Goal: Transaction & Acquisition: Purchase product/service

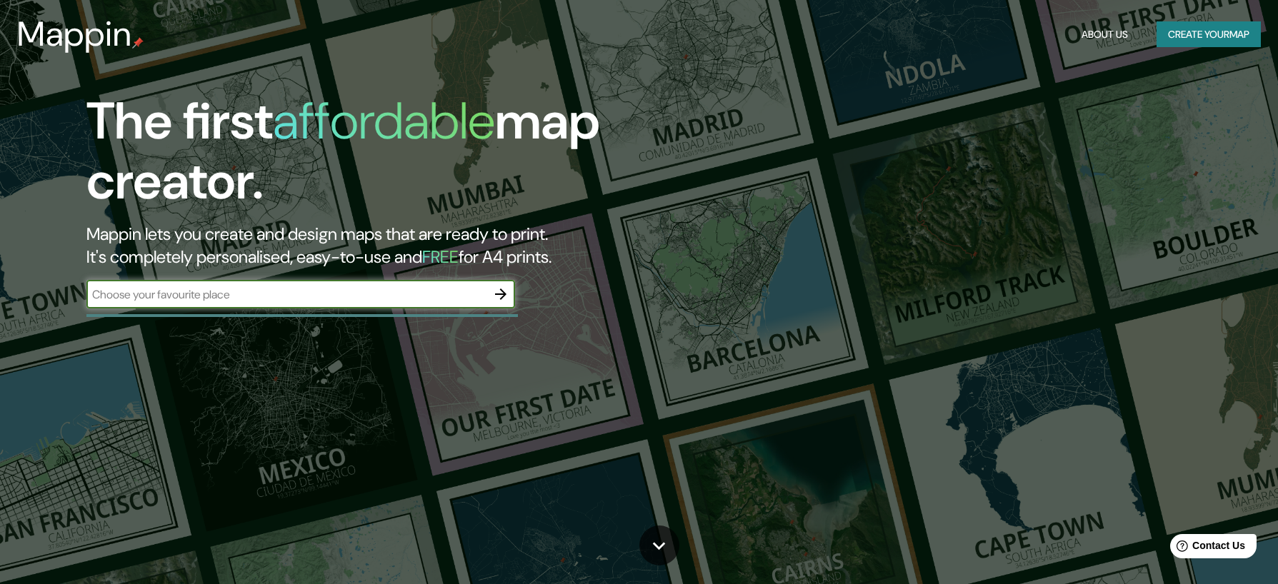
click at [319, 296] on input "text" at bounding box center [286, 294] width 400 height 16
type input "TACNA"
click at [499, 291] on icon "button" at bounding box center [500, 294] width 17 height 17
click at [165, 290] on input "text" at bounding box center [286, 294] width 400 height 16
type input "TACNA - [GEOGRAPHIC_DATA]"
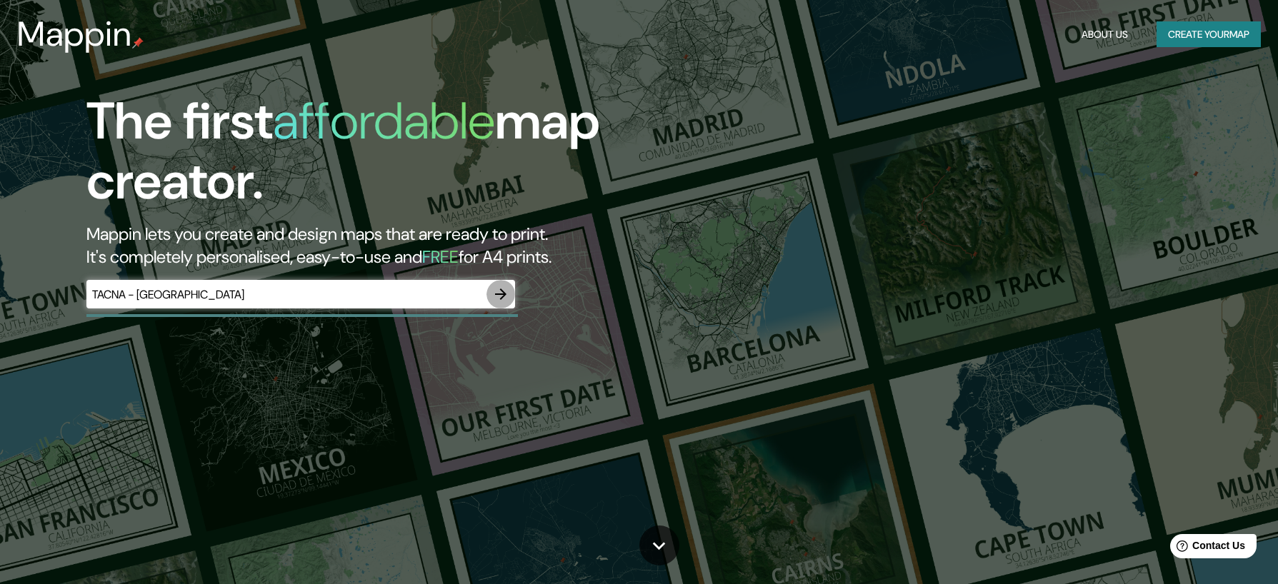
click at [499, 294] on icon "button" at bounding box center [500, 294] width 11 height 11
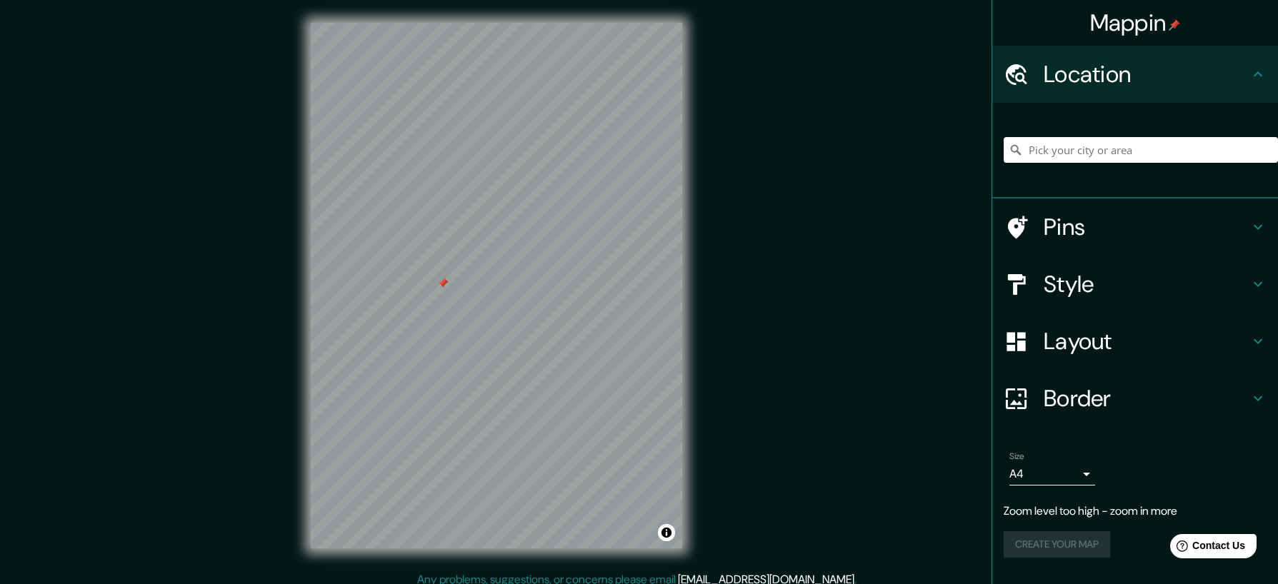
click at [444, 284] on div at bounding box center [442, 283] width 11 height 11
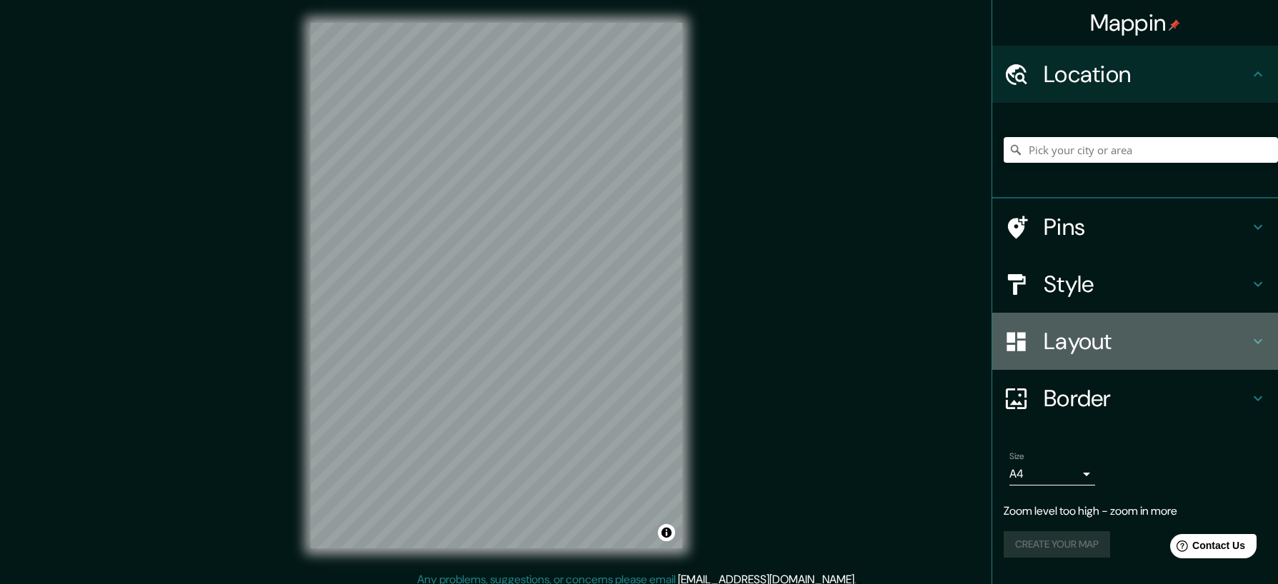
click at [1155, 341] on h4 "Layout" at bounding box center [1147, 341] width 206 height 29
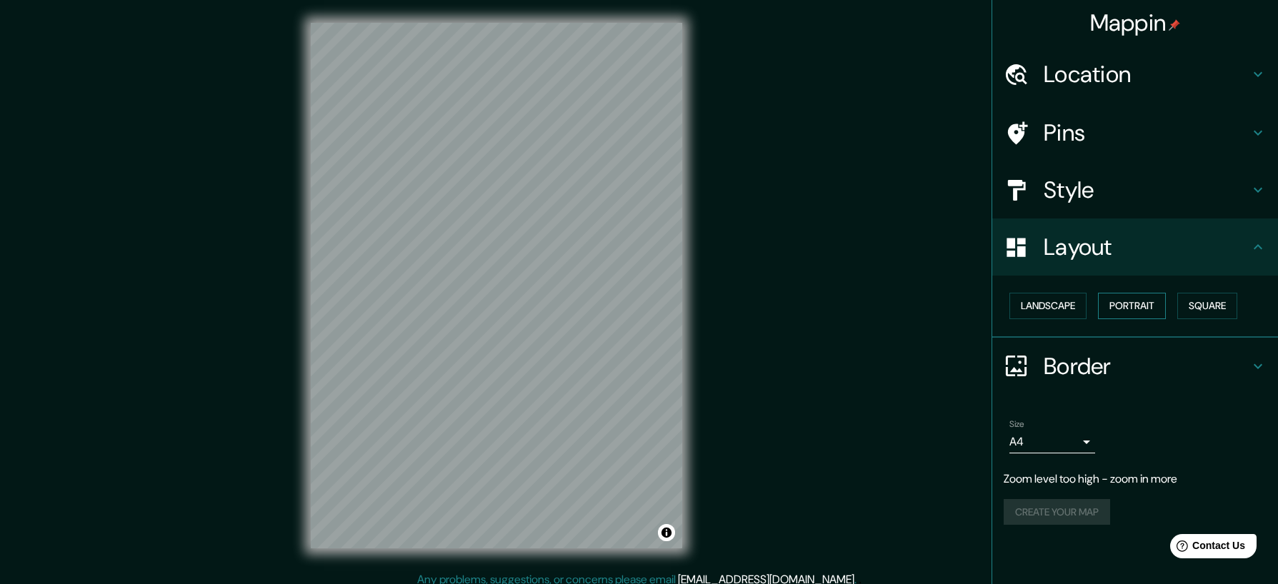
click at [1148, 305] on button "Portrait" at bounding box center [1132, 306] width 68 height 26
click at [1147, 305] on button "Portrait" at bounding box center [1132, 306] width 68 height 26
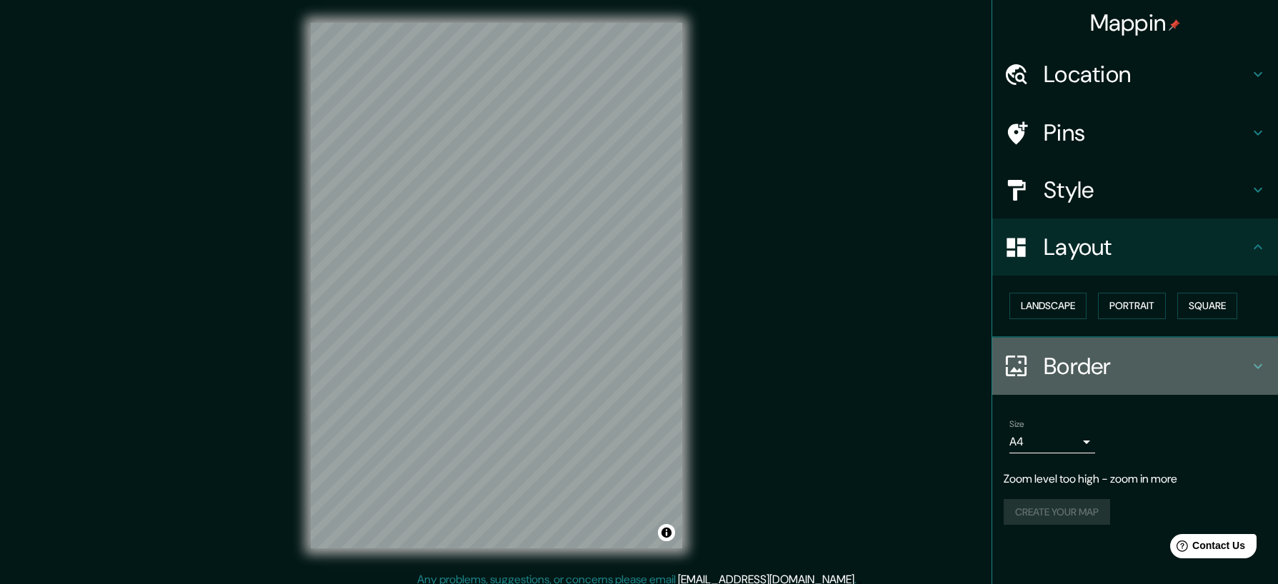
click at [1146, 369] on h4 "Border" at bounding box center [1147, 366] width 206 height 29
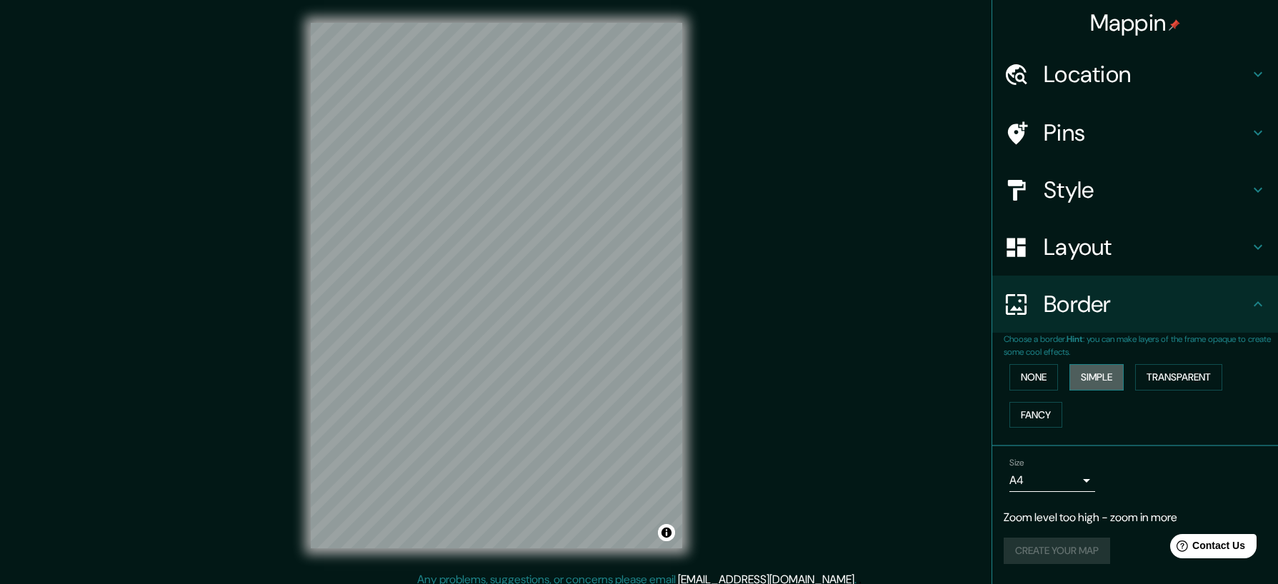
click at [1111, 379] on button "Simple" at bounding box center [1096, 377] width 54 height 26
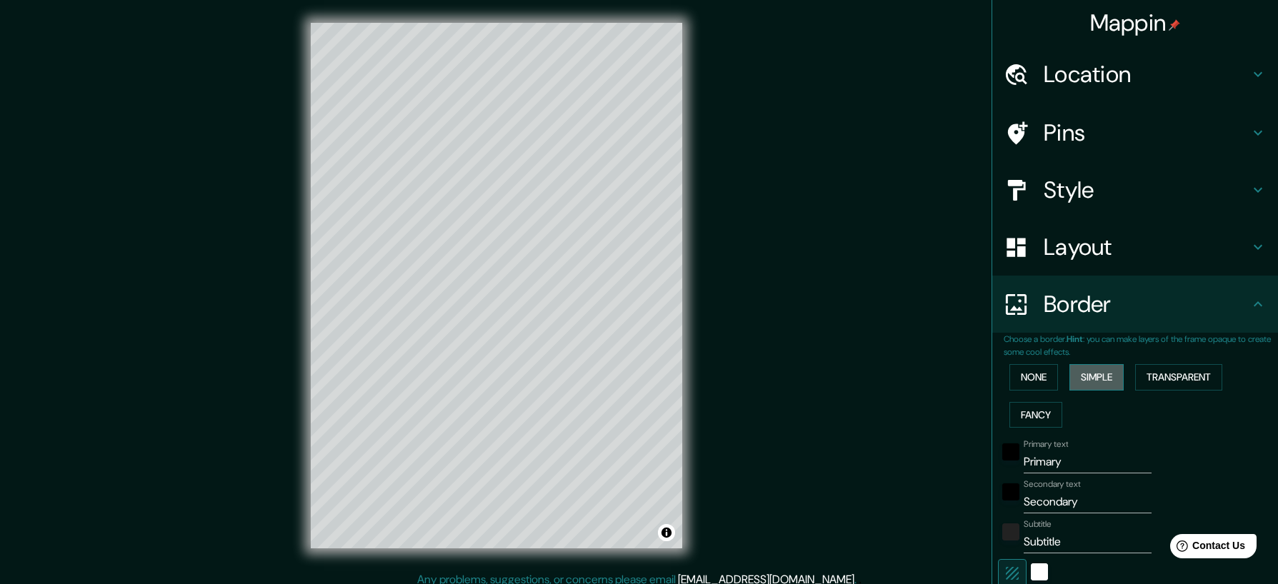
click at [1109, 378] on button "Simple" at bounding box center [1096, 377] width 54 height 26
type input "42"
click at [1027, 380] on button "None" at bounding box center [1033, 377] width 49 height 26
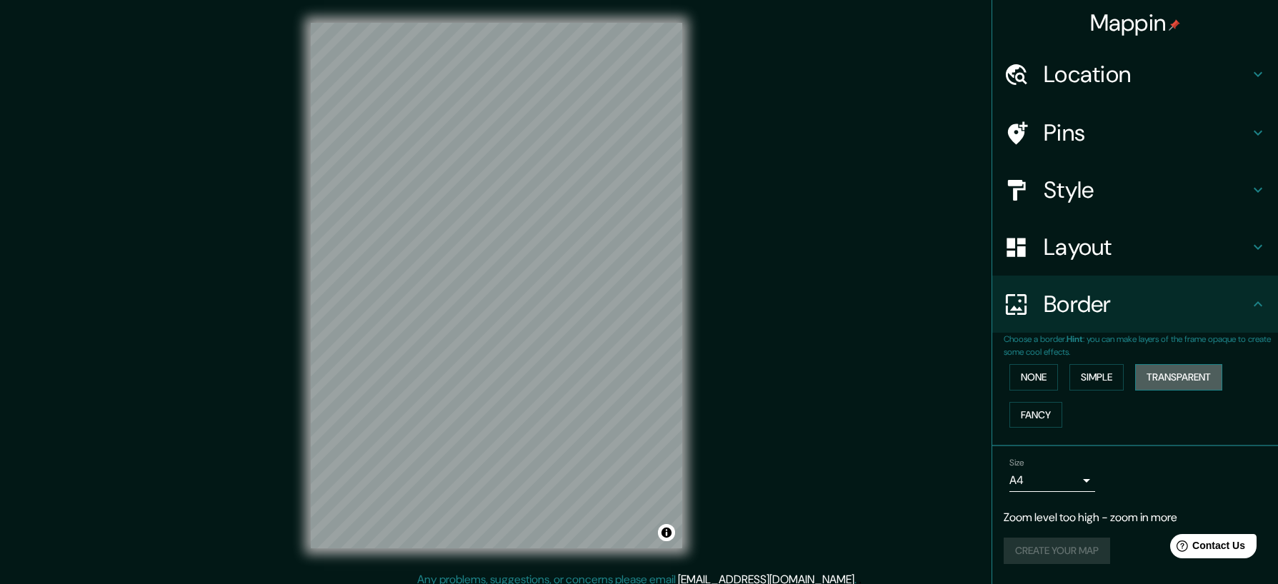
click at [1191, 381] on button "Transparent" at bounding box center [1178, 377] width 87 height 26
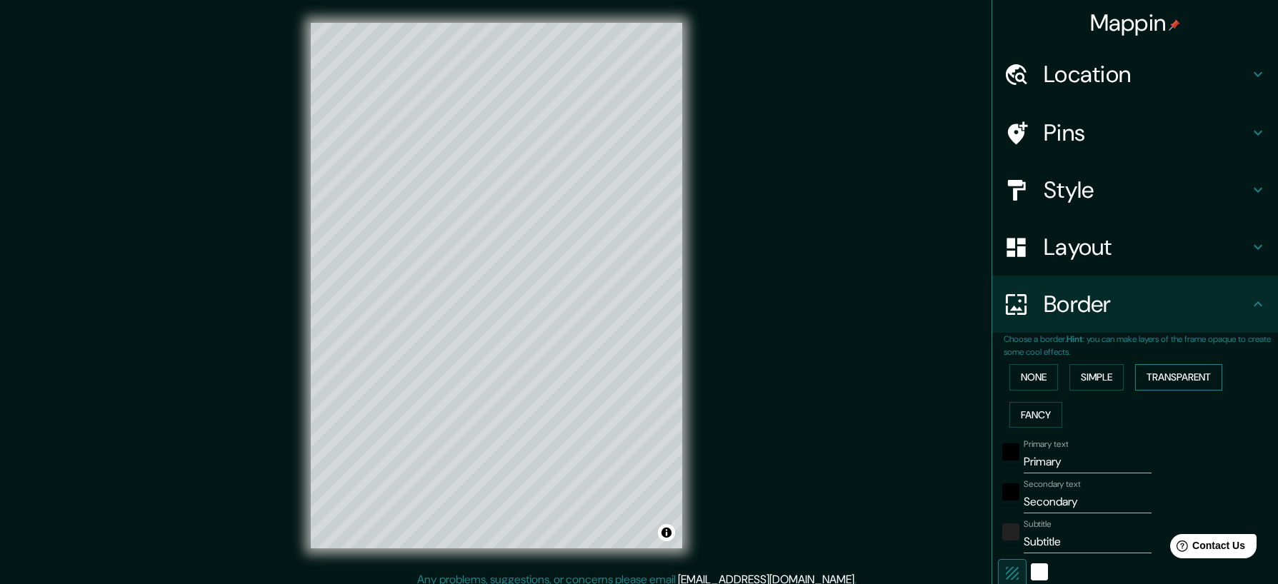
click at [1190, 381] on button "Transparent" at bounding box center [1178, 377] width 87 height 26
type input "250"
type input "42"
click at [1033, 421] on button "Fancy" at bounding box center [1035, 415] width 53 height 26
click at [1033, 419] on button "Fancy" at bounding box center [1035, 415] width 53 height 26
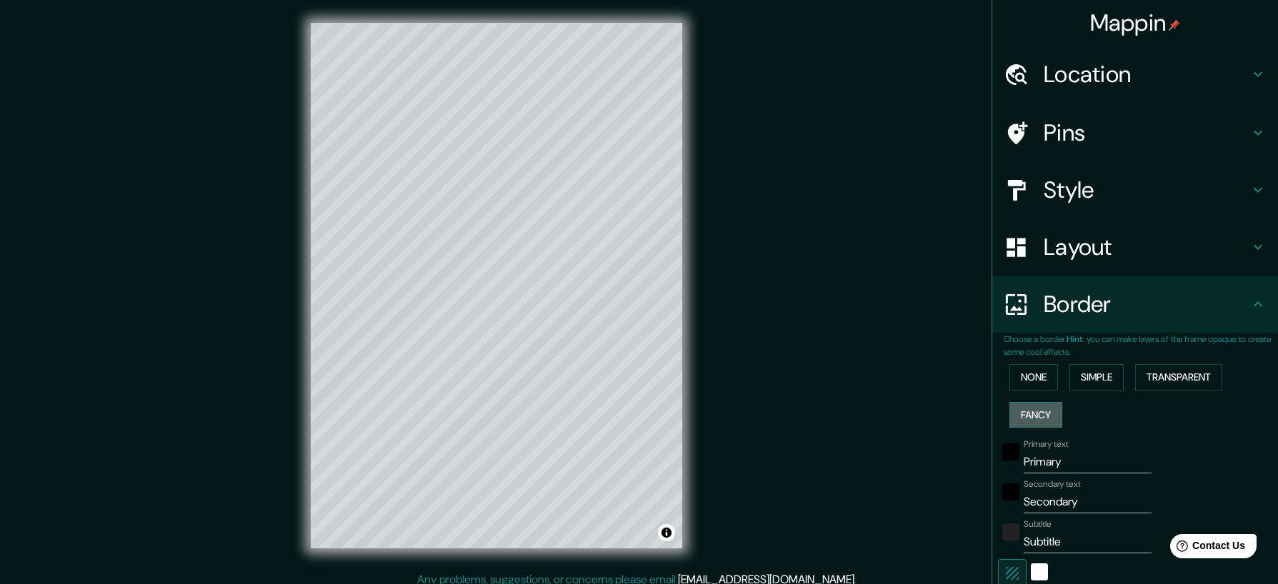
type input "42"
type input "21"
click at [1084, 380] on button "Simple" at bounding box center [1096, 377] width 54 height 26
click at [1024, 379] on button "None" at bounding box center [1033, 377] width 49 height 26
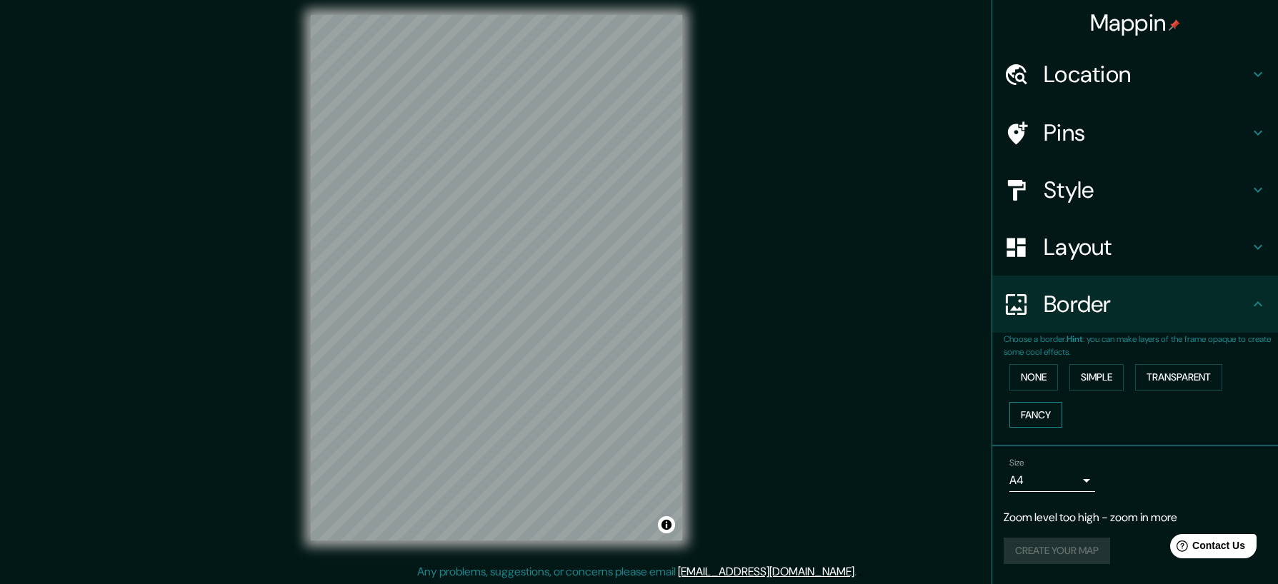
scroll to position [10, 0]
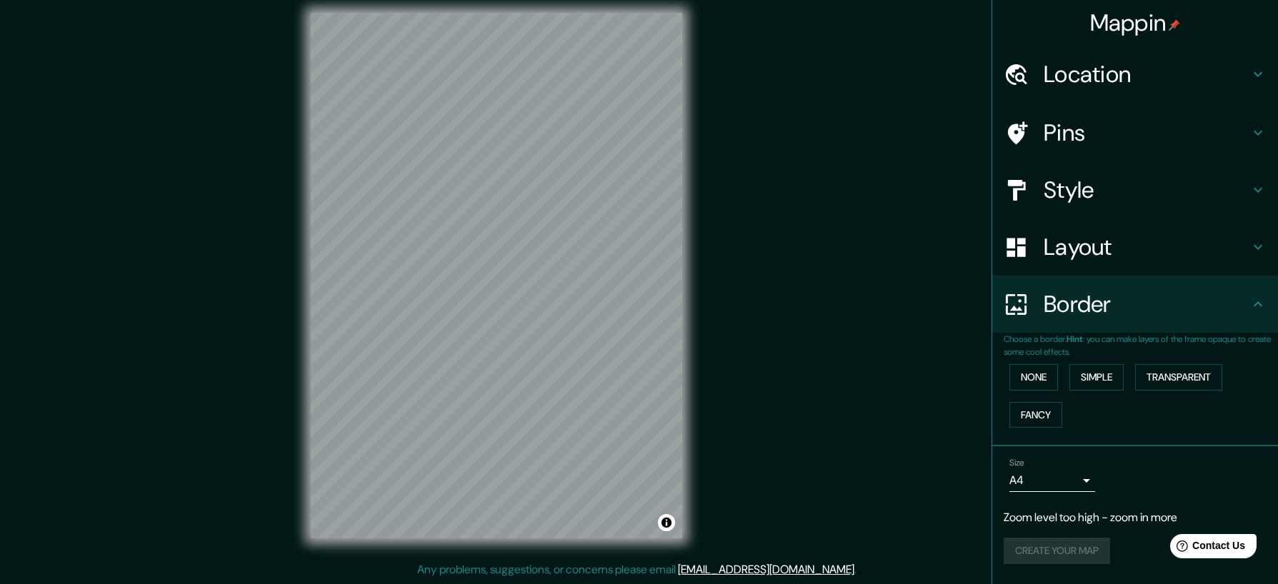
click at [1219, 68] on h4 "Location" at bounding box center [1147, 74] width 206 height 29
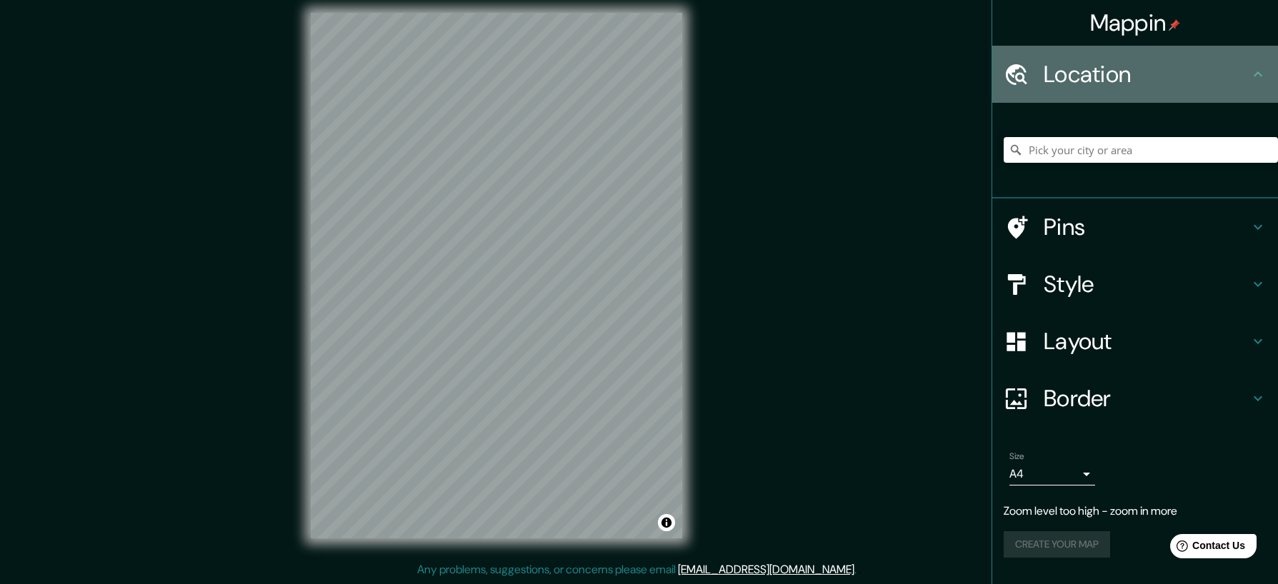
click at [1219, 68] on h4 "Location" at bounding box center [1147, 74] width 206 height 29
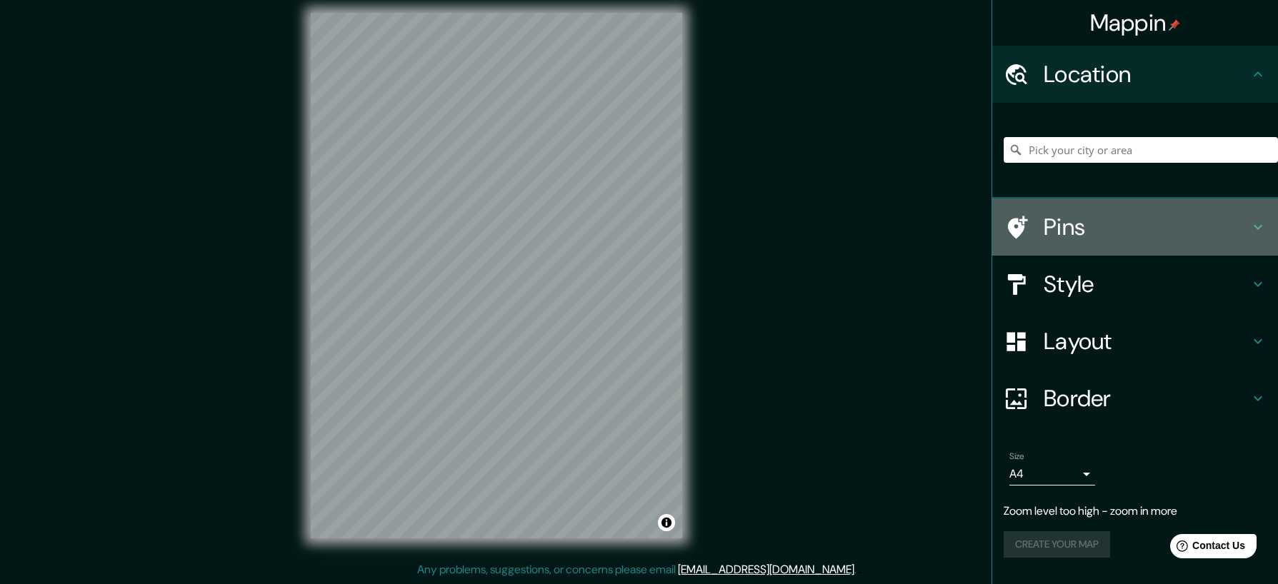
click at [1196, 229] on h4 "Pins" at bounding box center [1147, 227] width 206 height 29
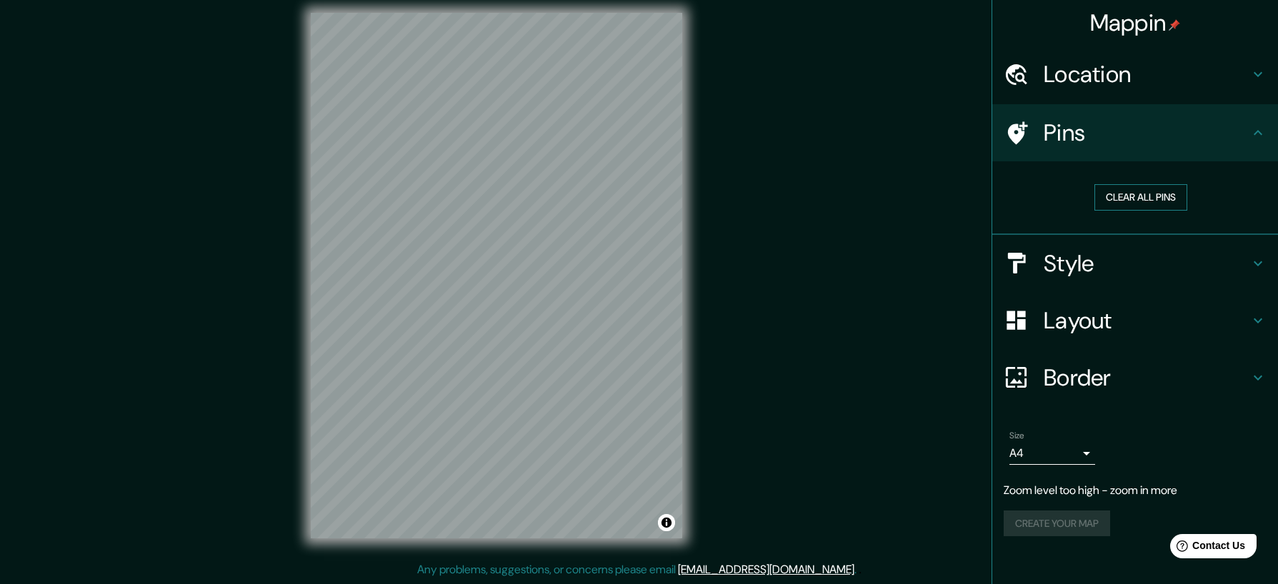
click at [1166, 199] on button "Clear all pins" at bounding box center [1140, 197] width 93 height 26
click at [1166, 140] on h4 "Pins" at bounding box center [1147, 133] width 206 height 29
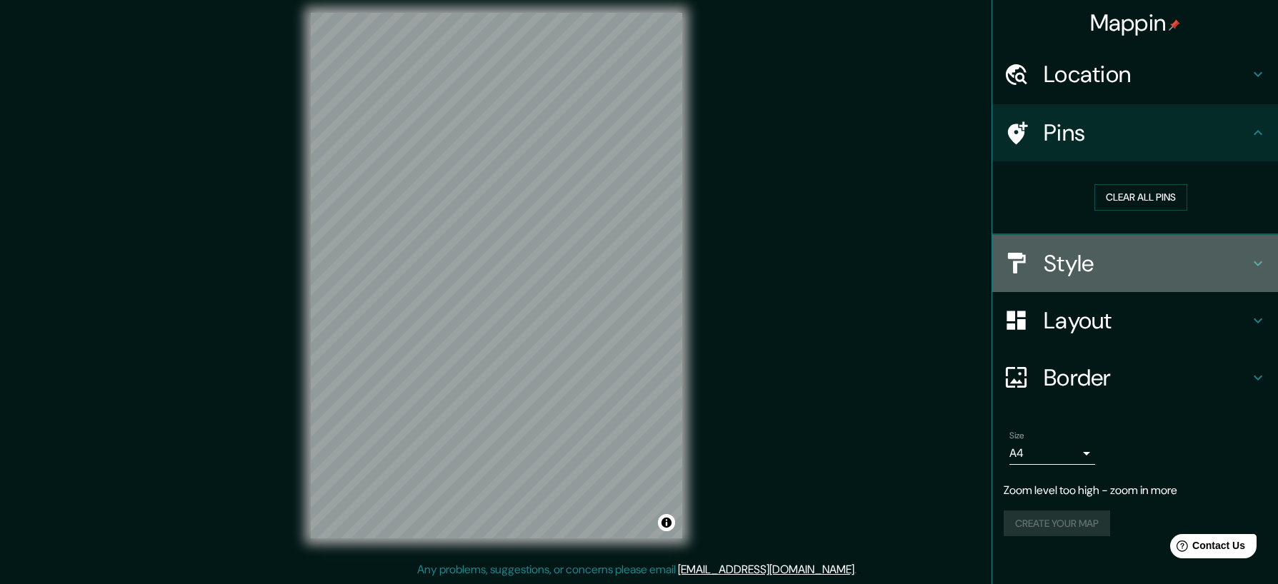
click at [1179, 261] on h4 "Style" at bounding box center [1147, 263] width 206 height 29
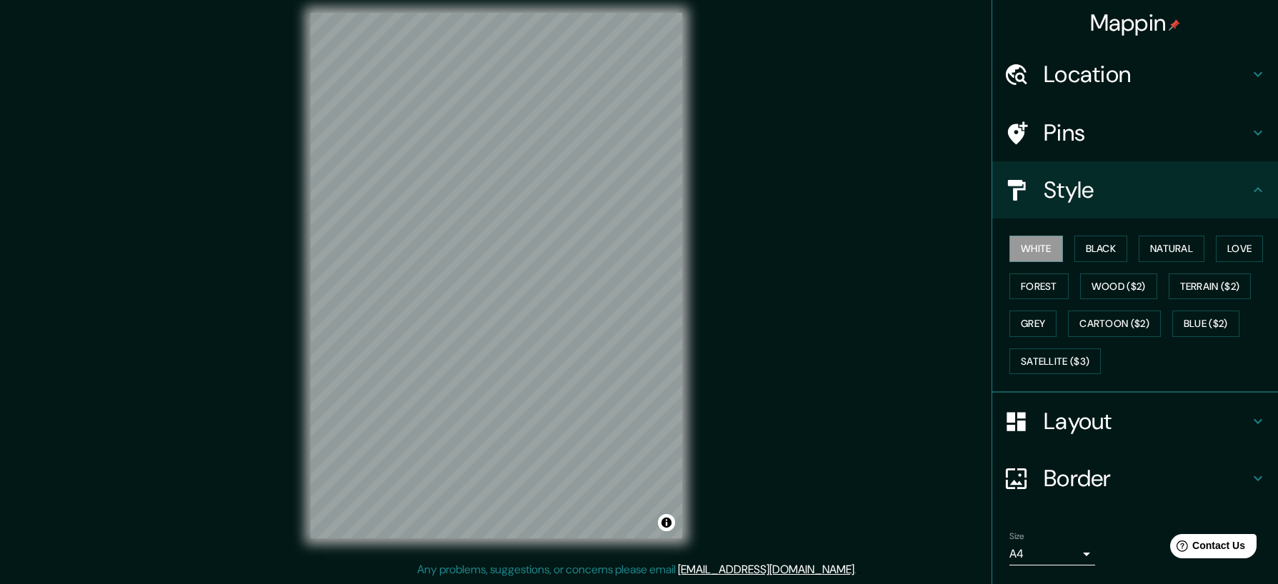
click at [1162, 194] on h4 "Style" at bounding box center [1147, 190] width 206 height 29
click at [1254, 190] on div "Style" at bounding box center [1135, 189] width 286 height 57
click at [1029, 170] on div "Style" at bounding box center [1135, 189] width 286 height 57
drag, startPoint x: 1034, startPoint y: 178, endPoint x: 1024, endPoint y: 180, distance: 9.5
click at [1044, 179] on h4 "Style" at bounding box center [1147, 190] width 206 height 29
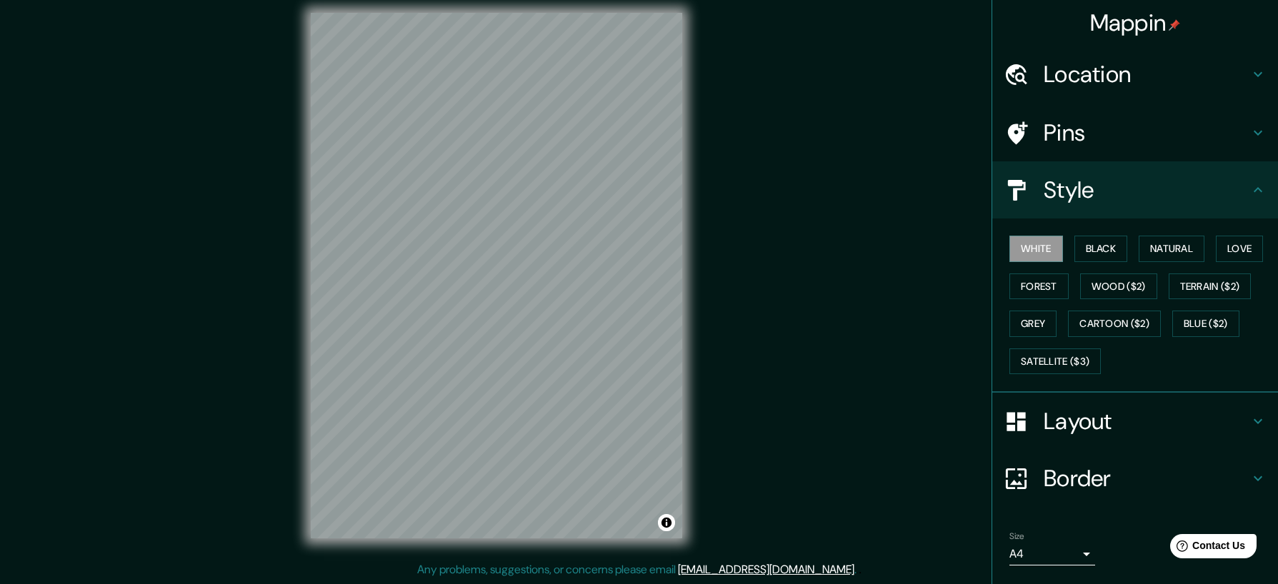
click at [1016, 192] on icon at bounding box center [1016, 190] width 25 height 25
